Goal: Task Accomplishment & Management: Use online tool/utility

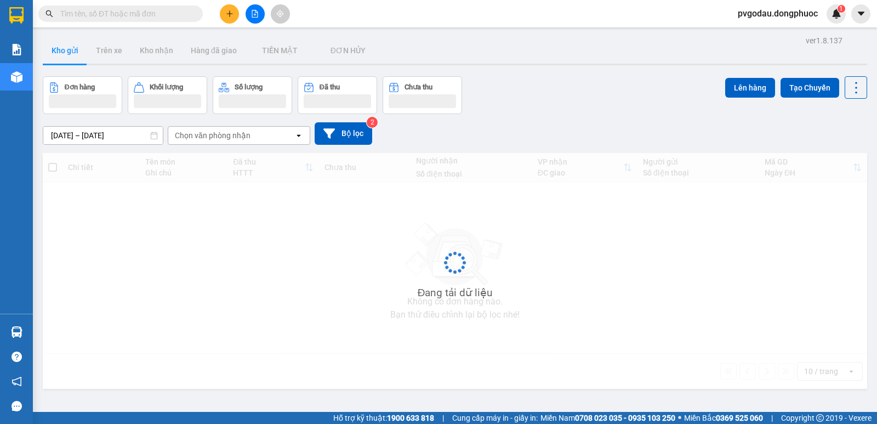
click at [133, 16] on input "text" at bounding box center [124, 14] width 129 height 12
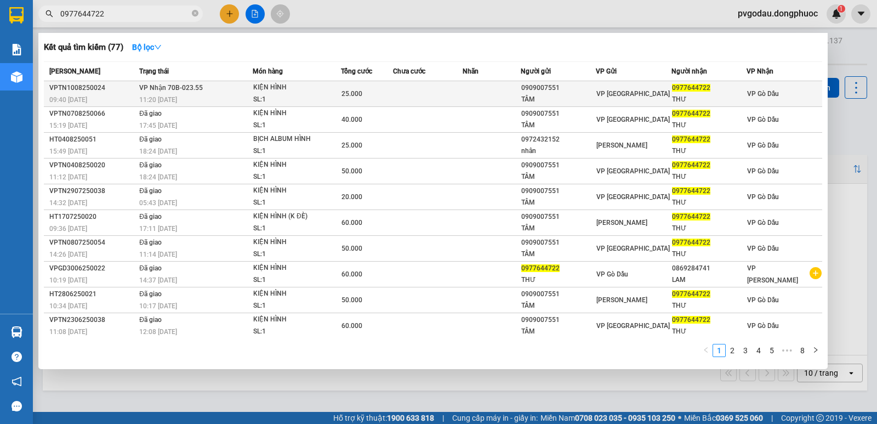
type input "0977644722"
click at [168, 85] on span "VP Nhận 70B-023.55" at bounding box center [171, 88] width 64 height 8
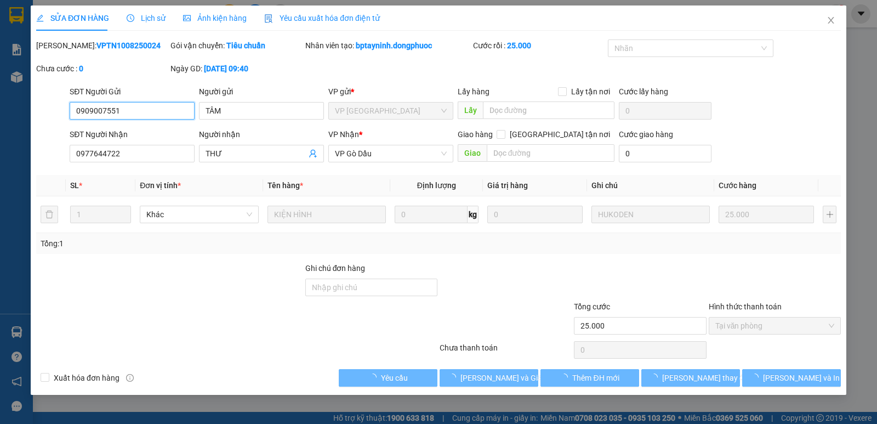
type input "0909007551"
type input "TÂM"
type input "0977644722"
type input "THƯ"
type input "25.000"
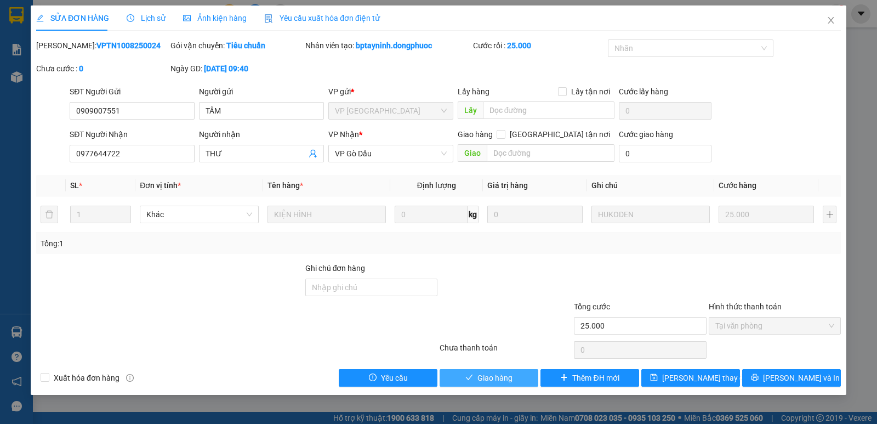
click at [493, 378] on span "Giao hàng" at bounding box center [494, 378] width 35 height 12
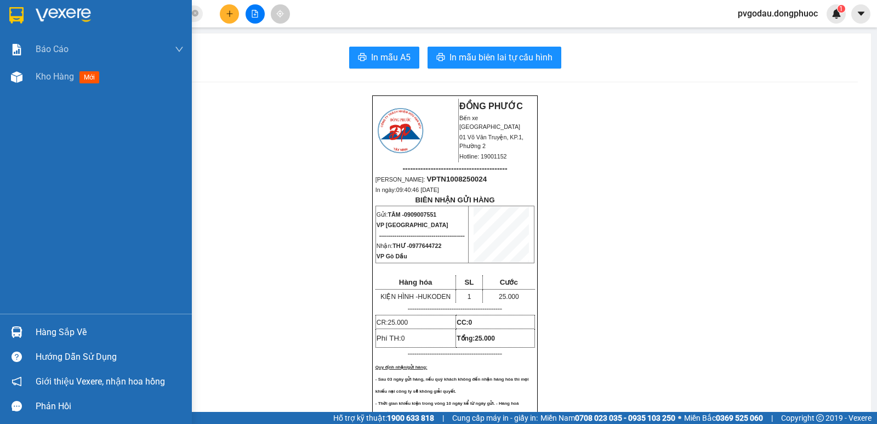
click at [43, 329] on div "Hàng sắp về" at bounding box center [110, 332] width 148 height 16
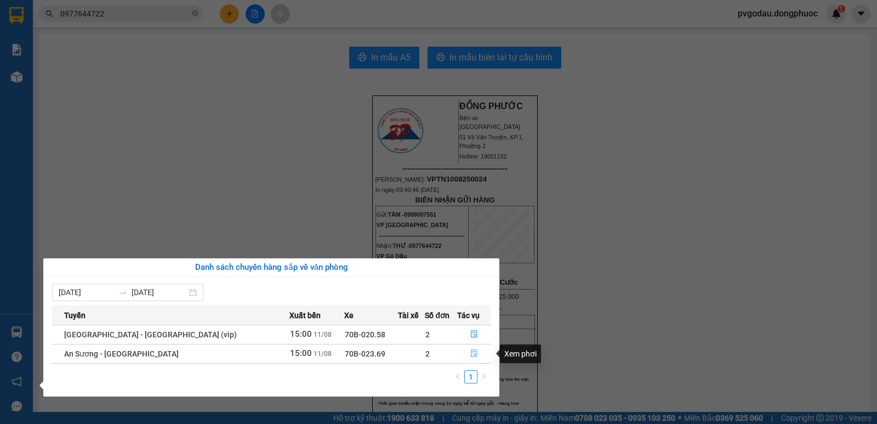
click at [471, 352] on icon "file-done" at bounding box center [474, 353] width 8 height 8
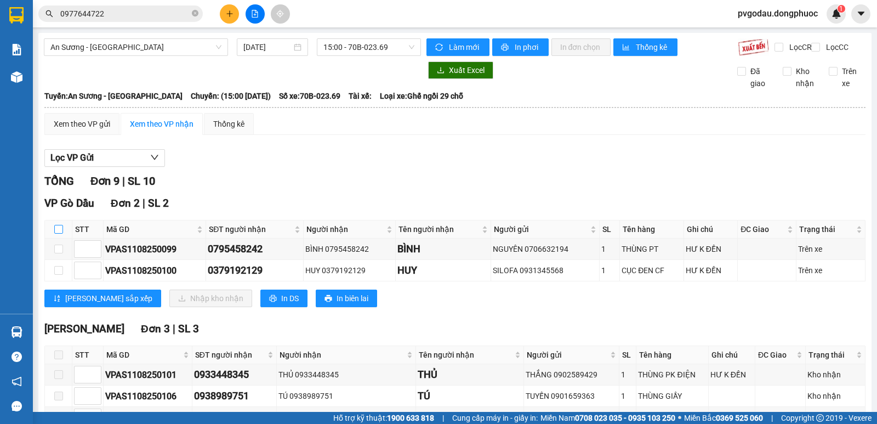
click at [61, 233] on label at bounding box center [58, 229] width 9 height 12
click at [61, 233] on input "checkbox" at bounding box center [58, 229] width 9 height 9
click at [61, 233] on label at bounding box center [58, 229] width 9 height 12
click at [61, 233] on input "checkbox" at bounding box center [58, 229] width 9 height 9
checkbox input "false"
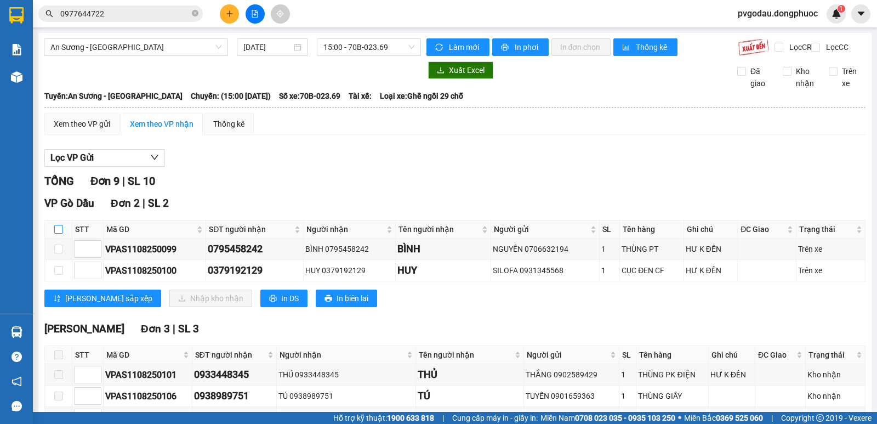
checkbox input "false"
click at [60, 233] on input "checkbox" at bounding box center [58, 229] width 9 height 9
checkbox input "false"
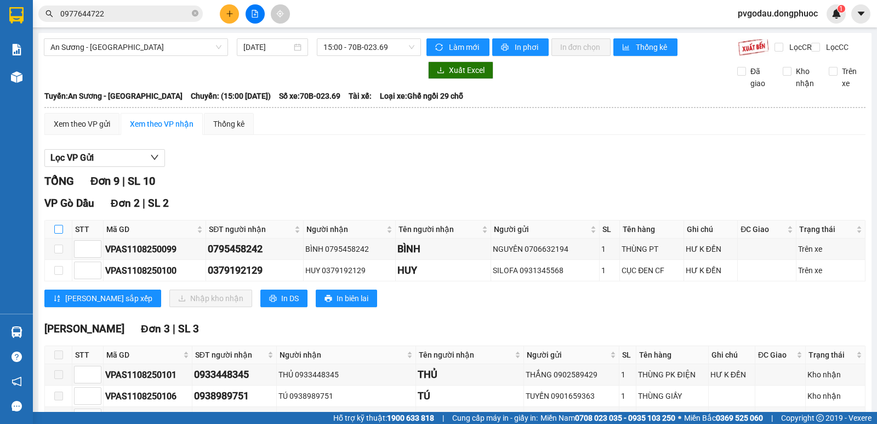
checkbox input "false"
click at [60, 233] on input "checkbox" at bounding box center [58, 229] width 9 height 9
checkbox input "true"
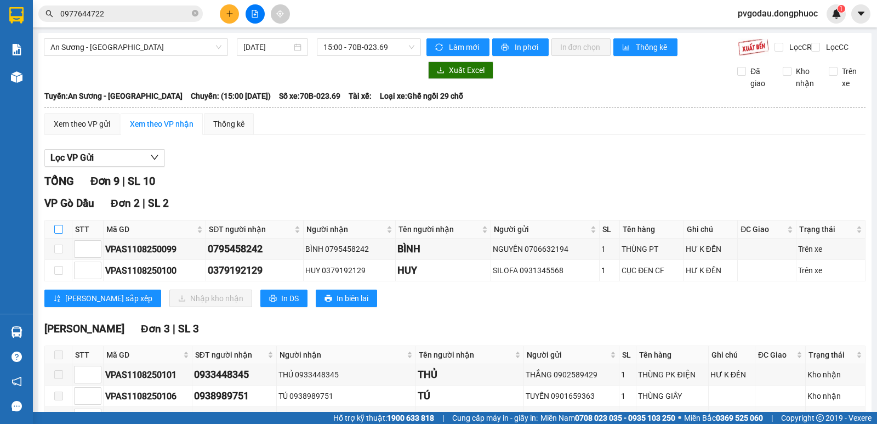
checkbox input "true"
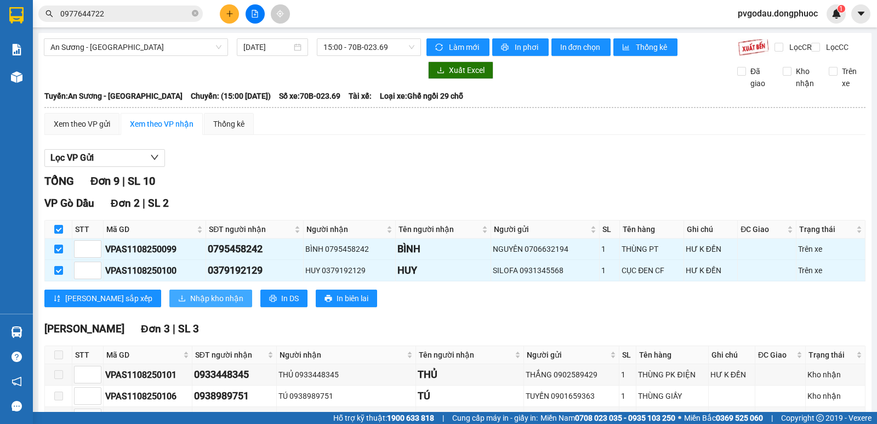
click at [190, 304] on span "Nhập kho nhận" at bounding box center [216, 298] width 53 height 12
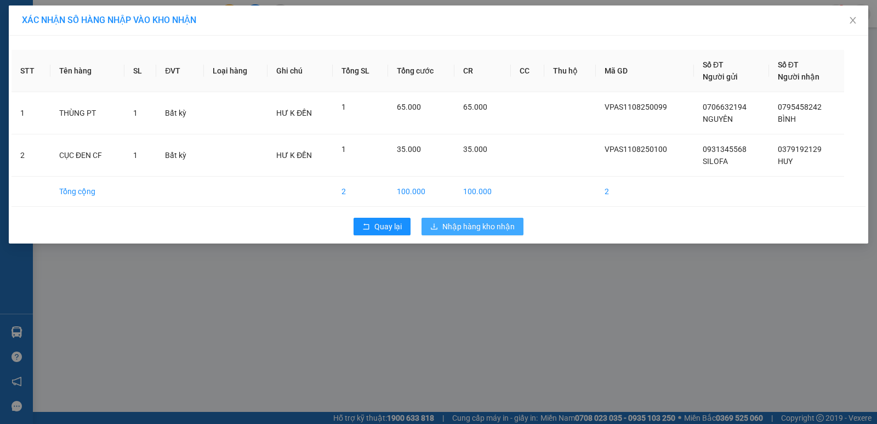
click at [492, 227] on span "Nhập hàng kho nhận" at bounding box center [478, 226] width 72 height 12
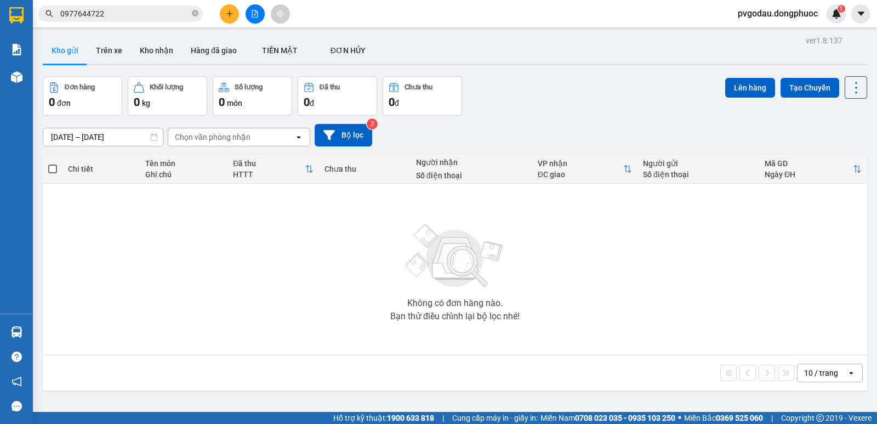
click at [167, 13] on input "0977644722" at bounding box center [124, 14] width 129 height 12
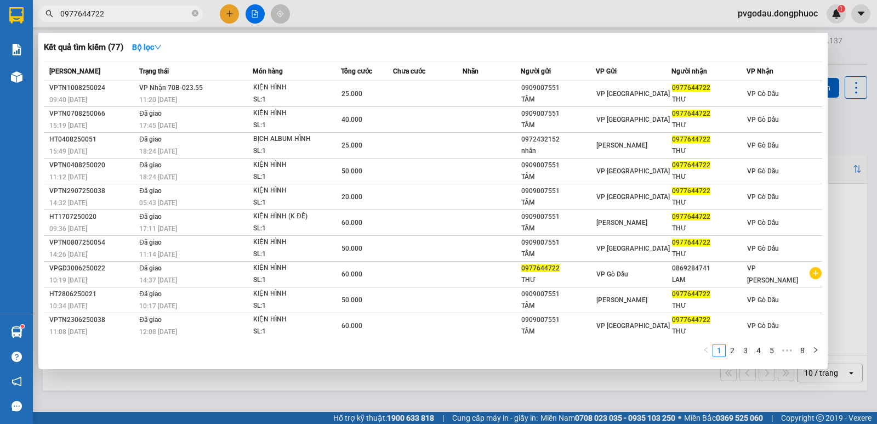
click at [167, 13] on input "0977644722" at bounding box center [124, 14] width 129 height 12
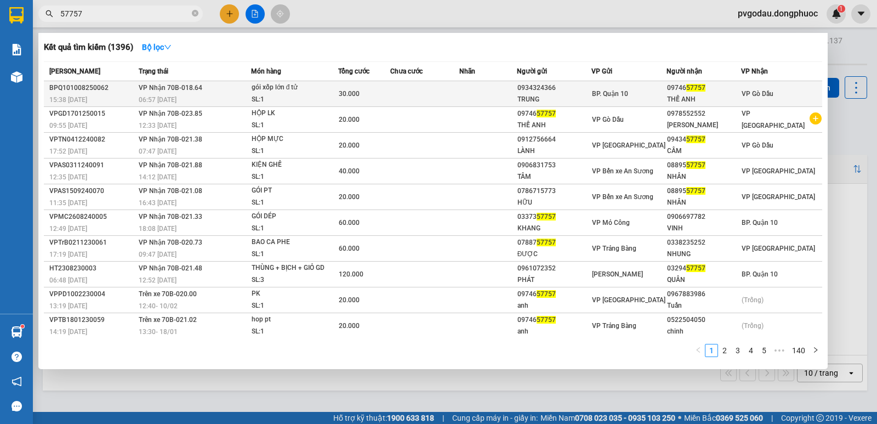
type input "57757"
click at [224, 86] on td "VP Nhận 70B-018.64 06:57 [DATE]" at bounding box center [193, 94] width 115 height 26
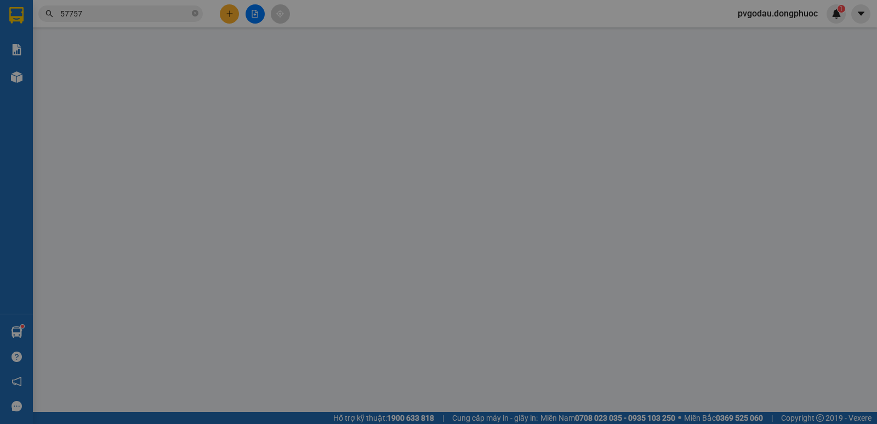
type input "0934324366"
type input "TRUNG"
type input "0974657757"
type input "THẾ ANH"
type input "30.000"
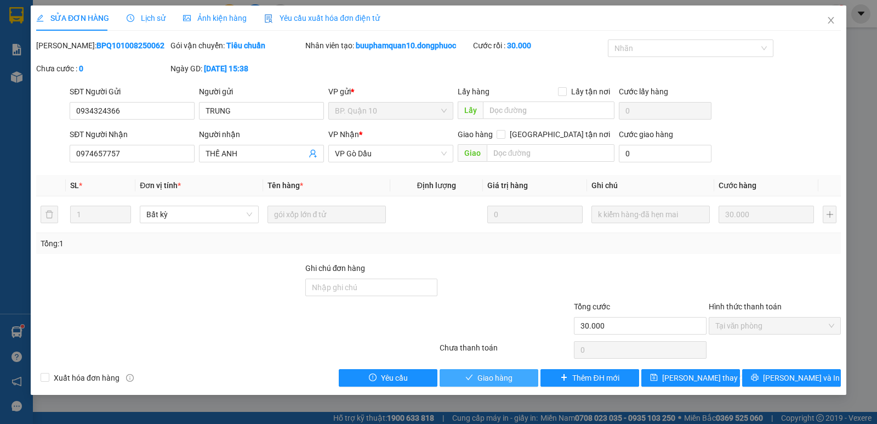
click at [492, 373] on span "Giao hàng" at bounding box center [494, 378] width 35 height 12
